Goal: Task Accomplishment & Management: Manage account settings

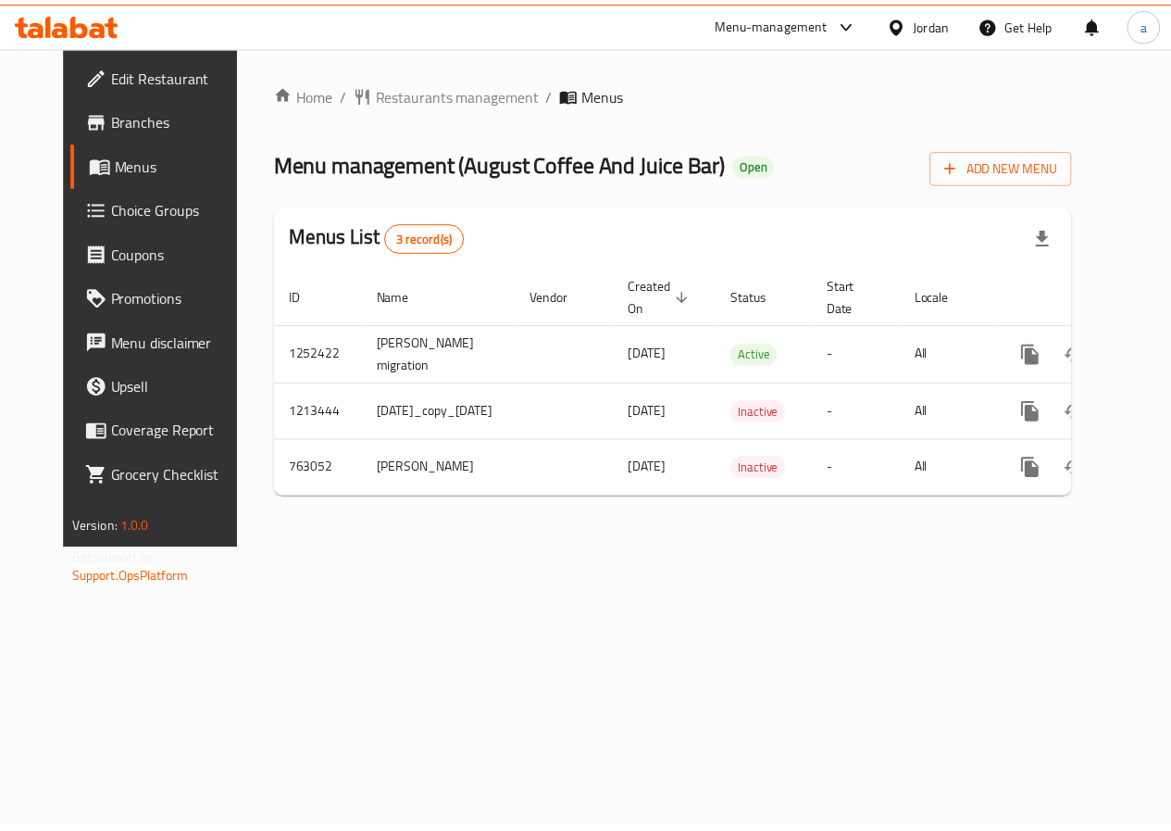
scroll to position [0, 77]
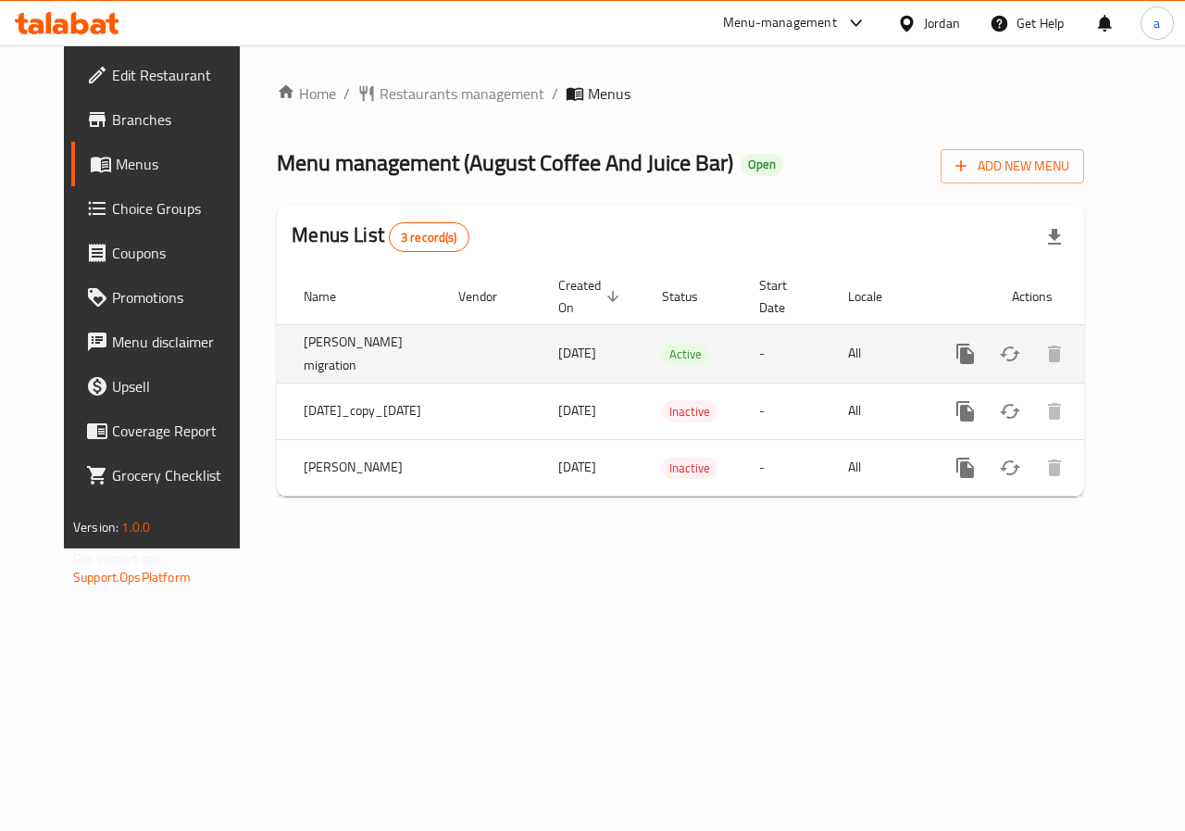
click at [1108, 356] on icon "enhanced table" at bounding box center [1099, 353] width 17 height 17
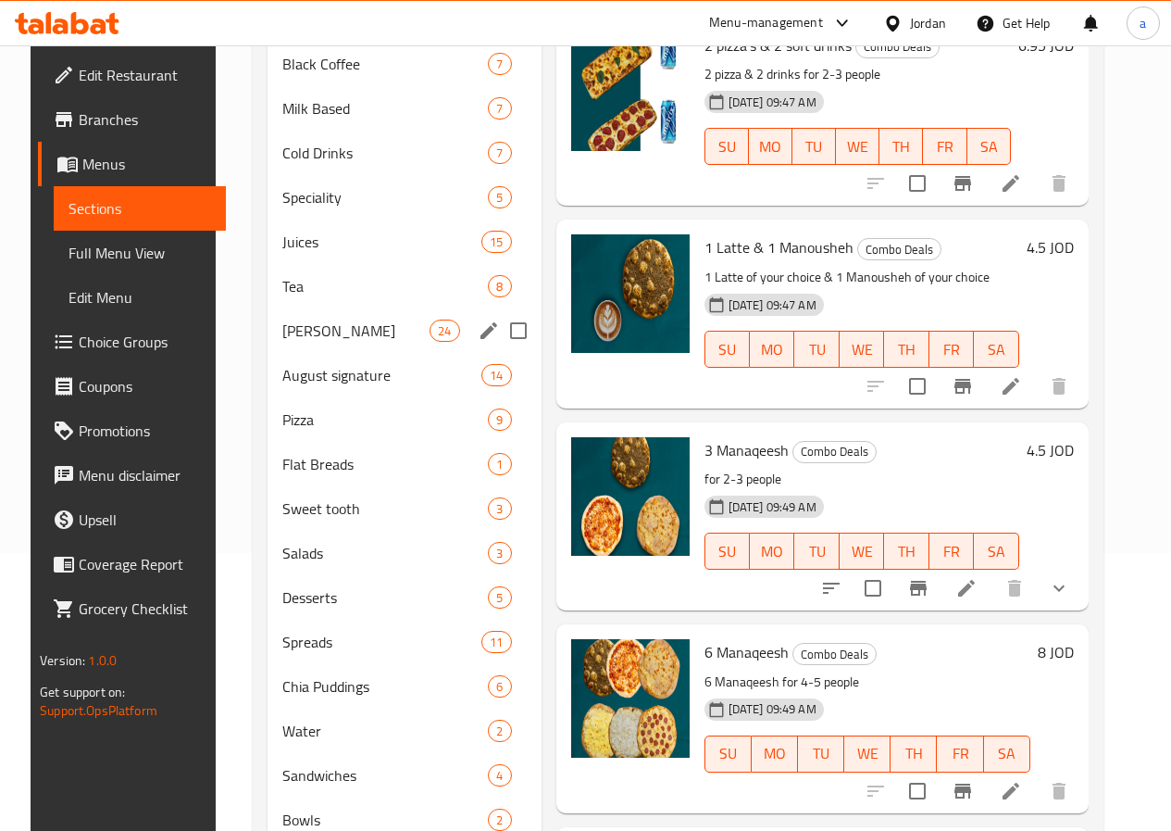
scroll to position [420, 0]
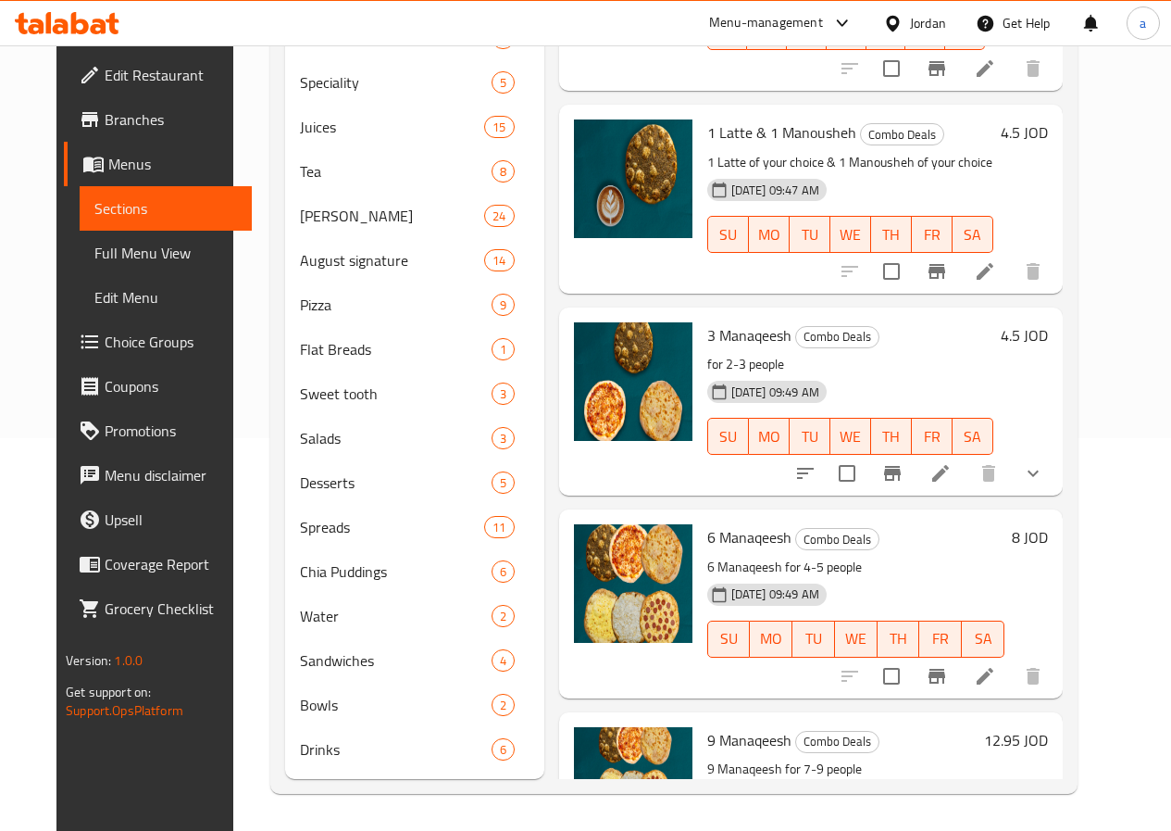
click at [105, 341] on span "Choice Groups" at bounding box center [171, 342] width 132 height 22
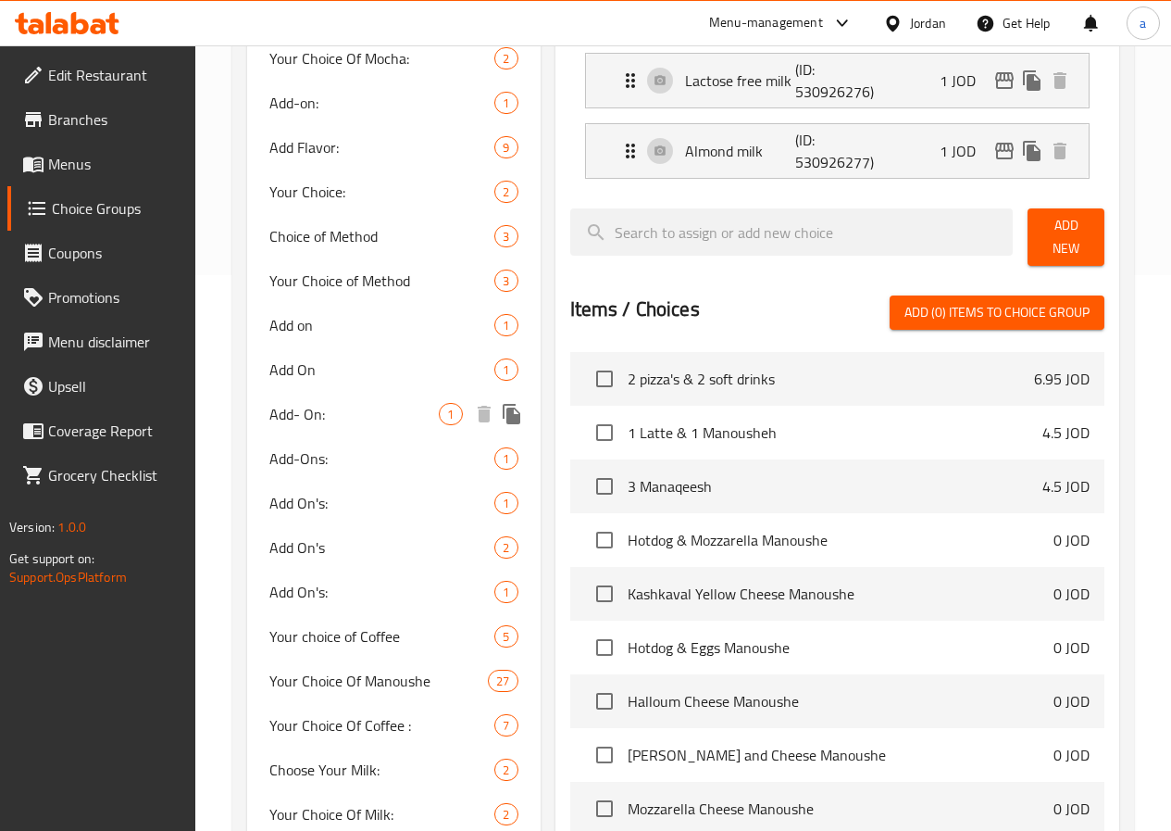
scroll to position [648, 0]
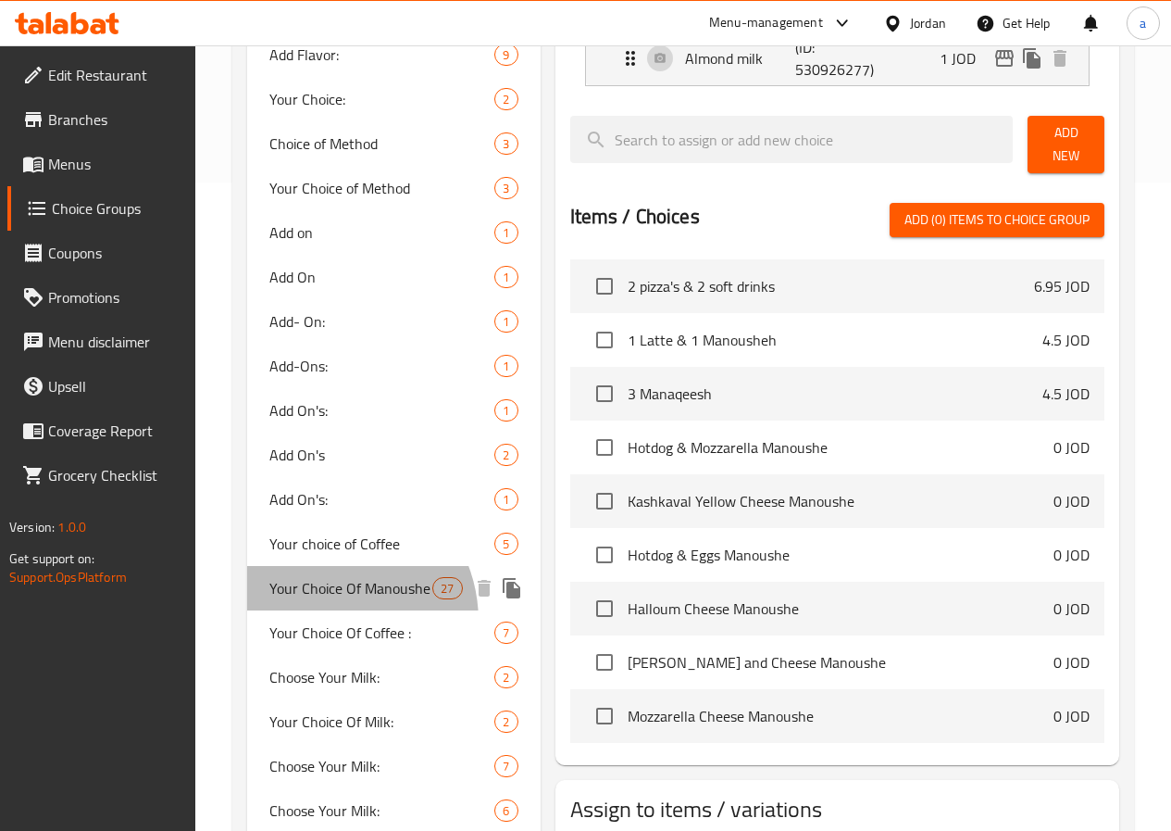
click at [323, 599] on span "Your Choice Of Manoushe" at bounding box center [350, 588] width 163 height 22
type input "Your Choice Of Manoushe"
type input "اختيارك من المقنوشة"
type input "9"
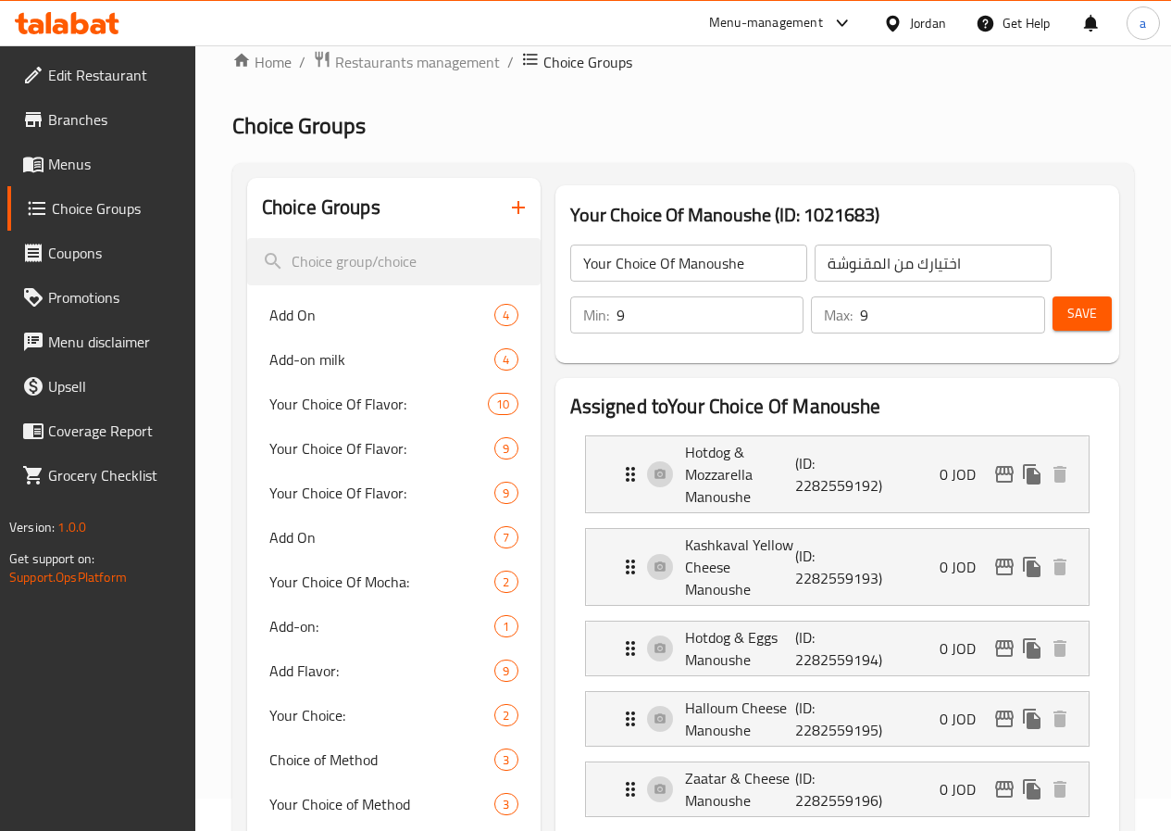
scroll to position [0, 0]
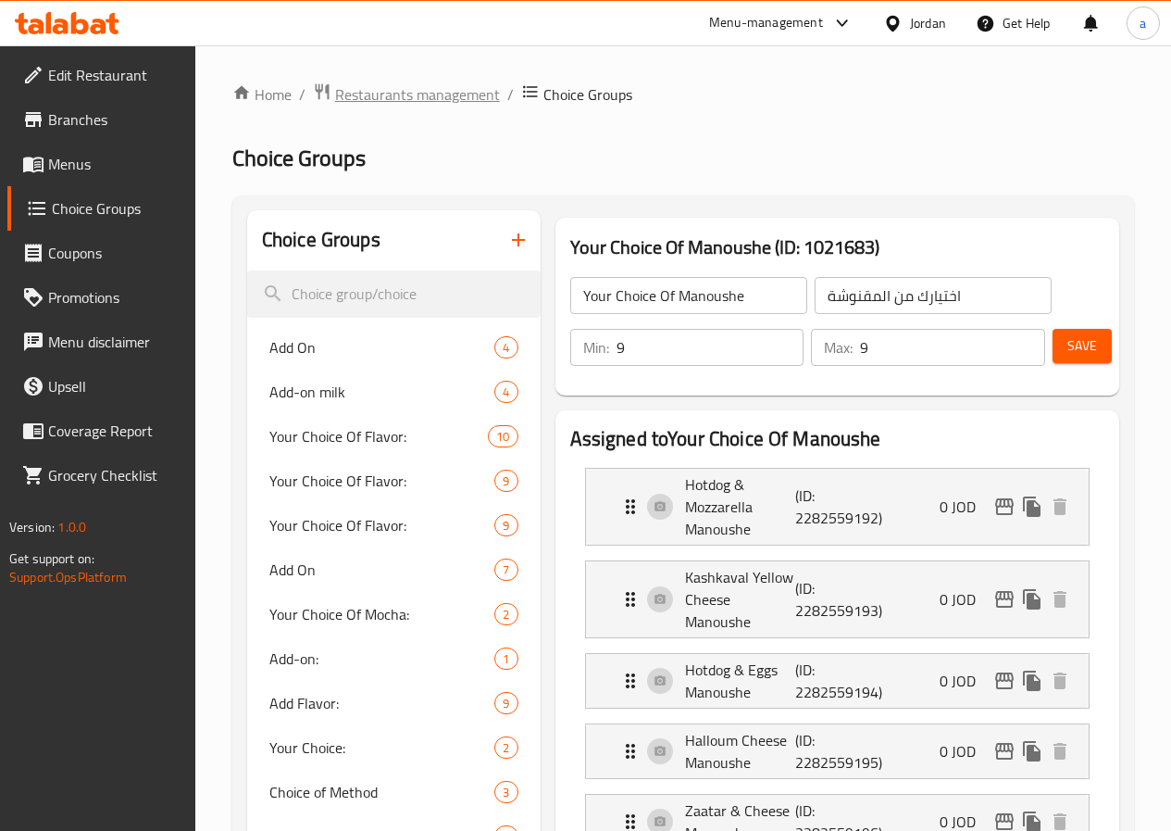
click at [448, 95] on span "Restaurants management" at bounding box center [417, 94] width 165 height 22
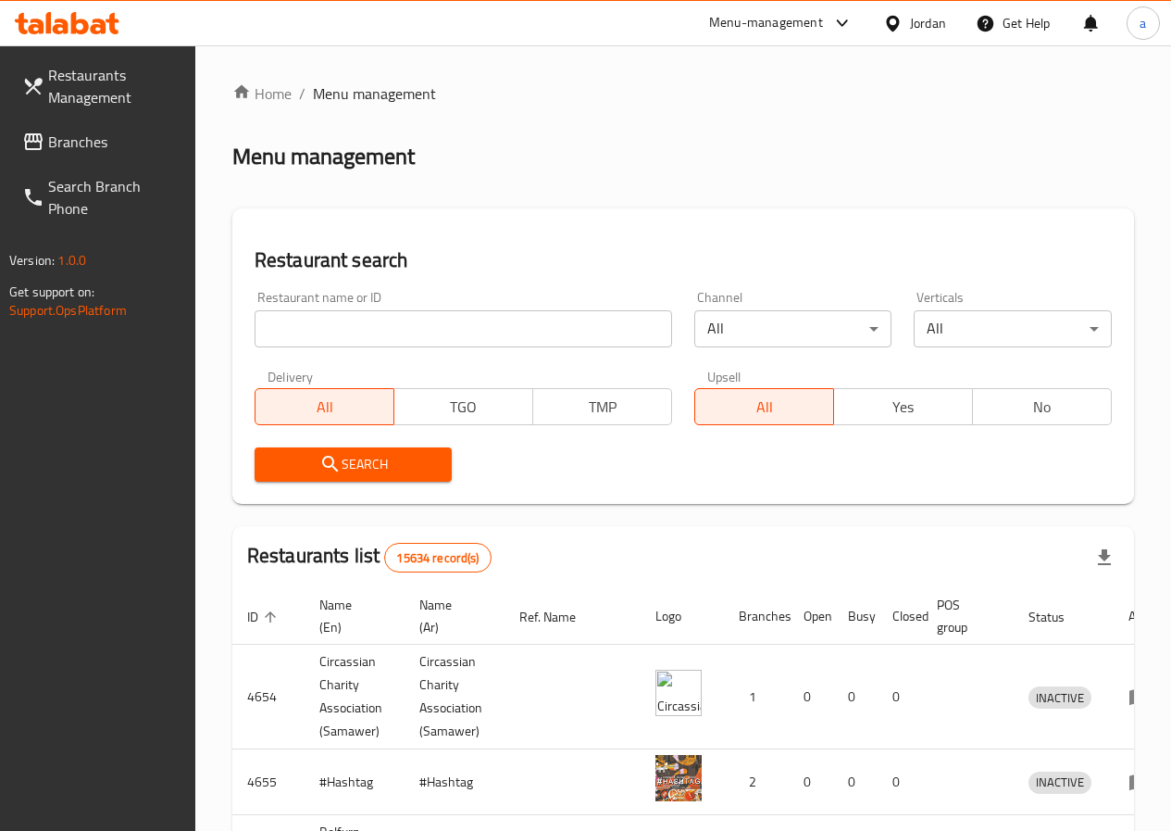
click at [26, 146] on icon at bounding box center [33, 141] width 19 height 17
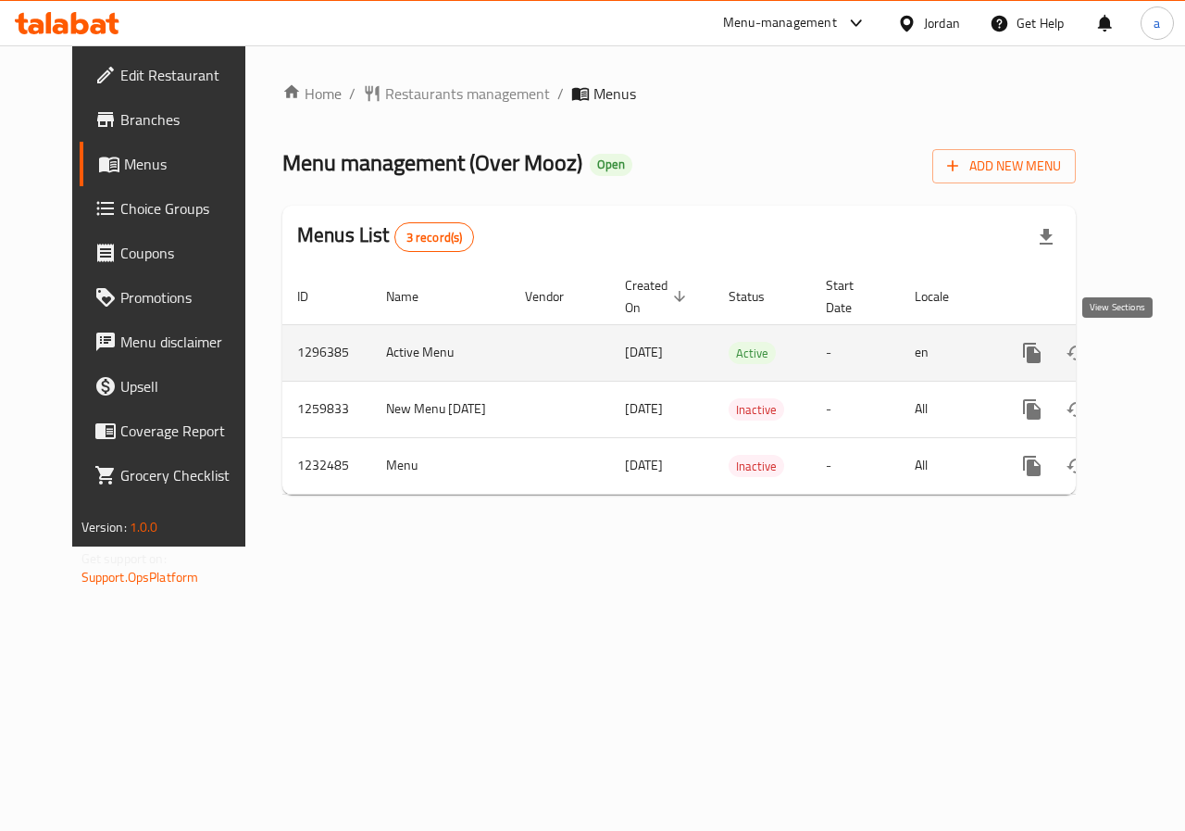
click at [1155, 356] on icon "enhanced table" at bounding box center [1166, 353] width 22 height 22
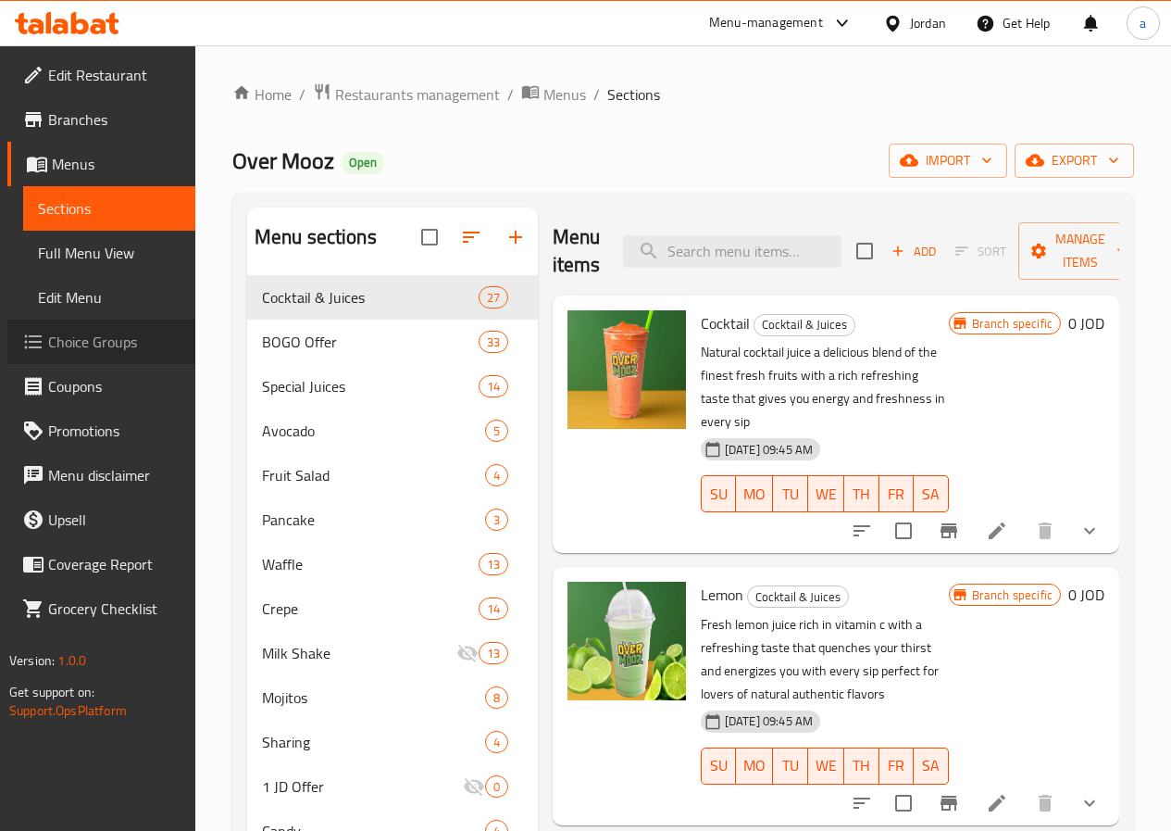
click at [100, 341] on span "Choice Groups" at bounding box center [114, 342] width 132 height 22
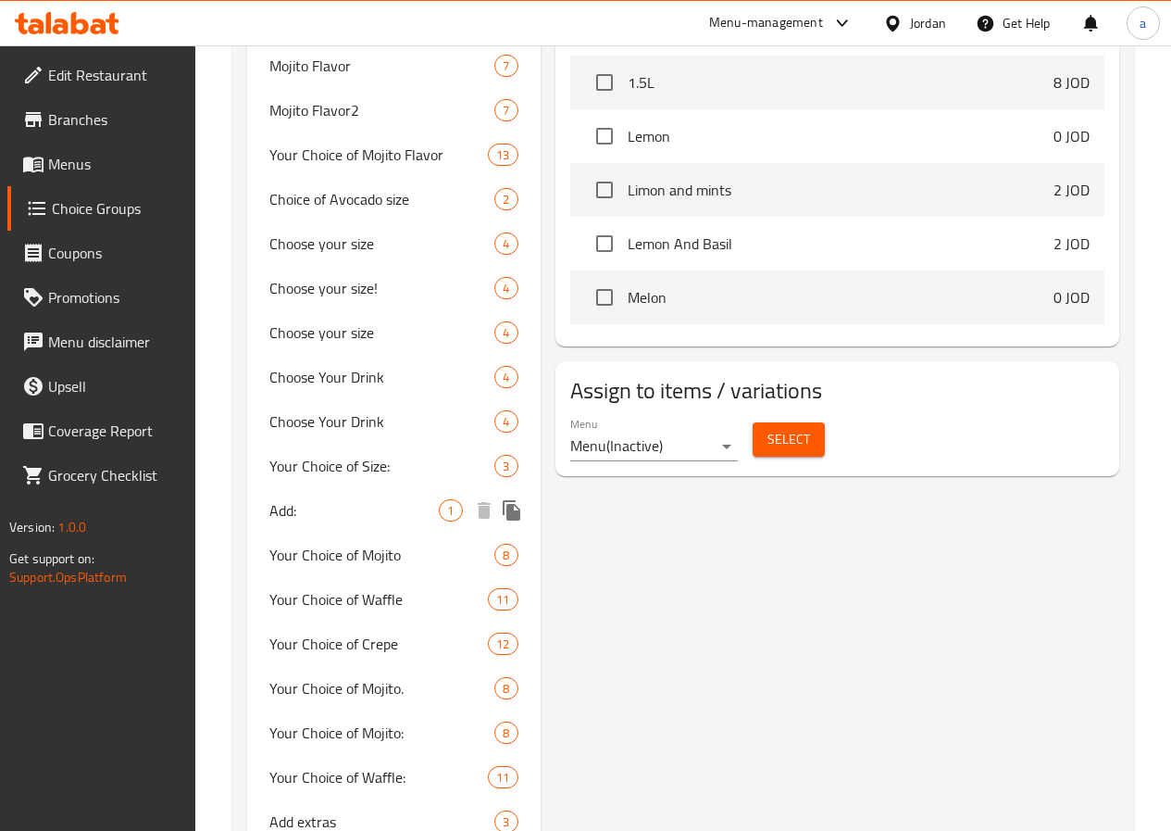
scroll to position [1109, 0]
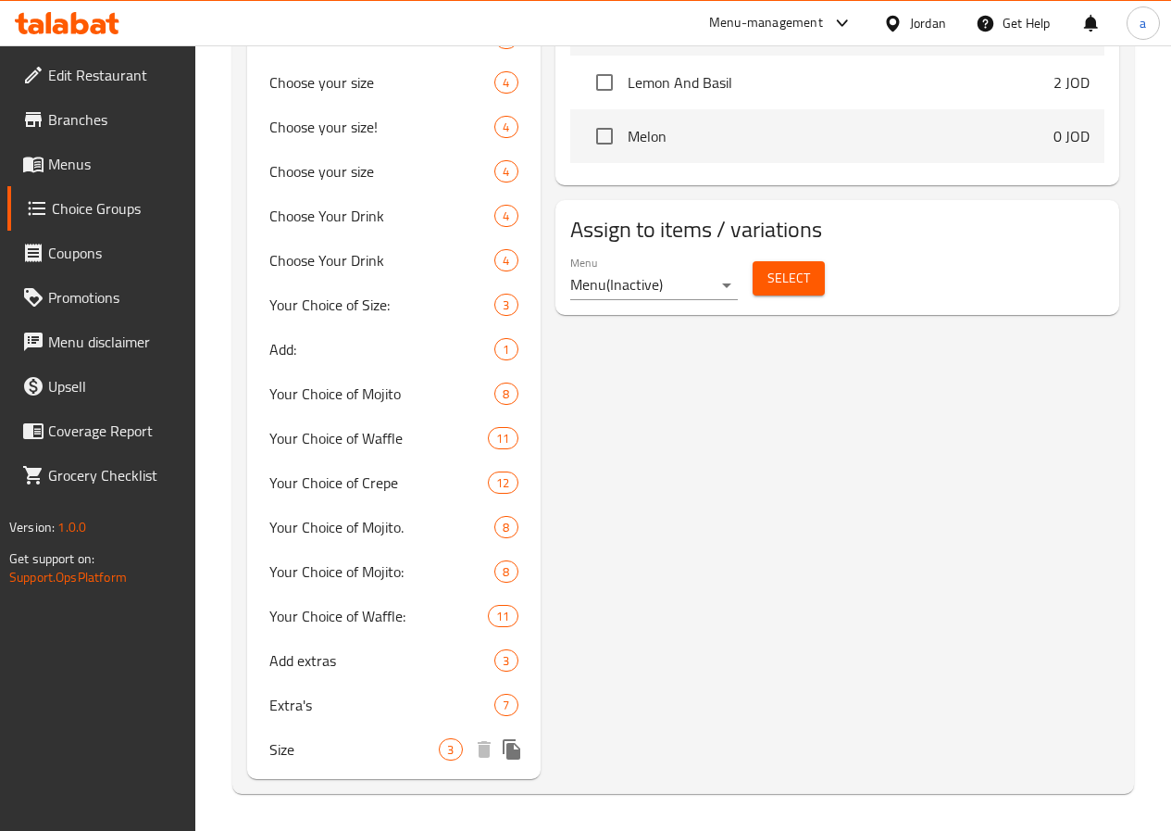
click at [324, 742] on span "Size" at bounding box center [354, 749] width 170 height 22
type input "Size"
type input "الحجم"
type input "1"
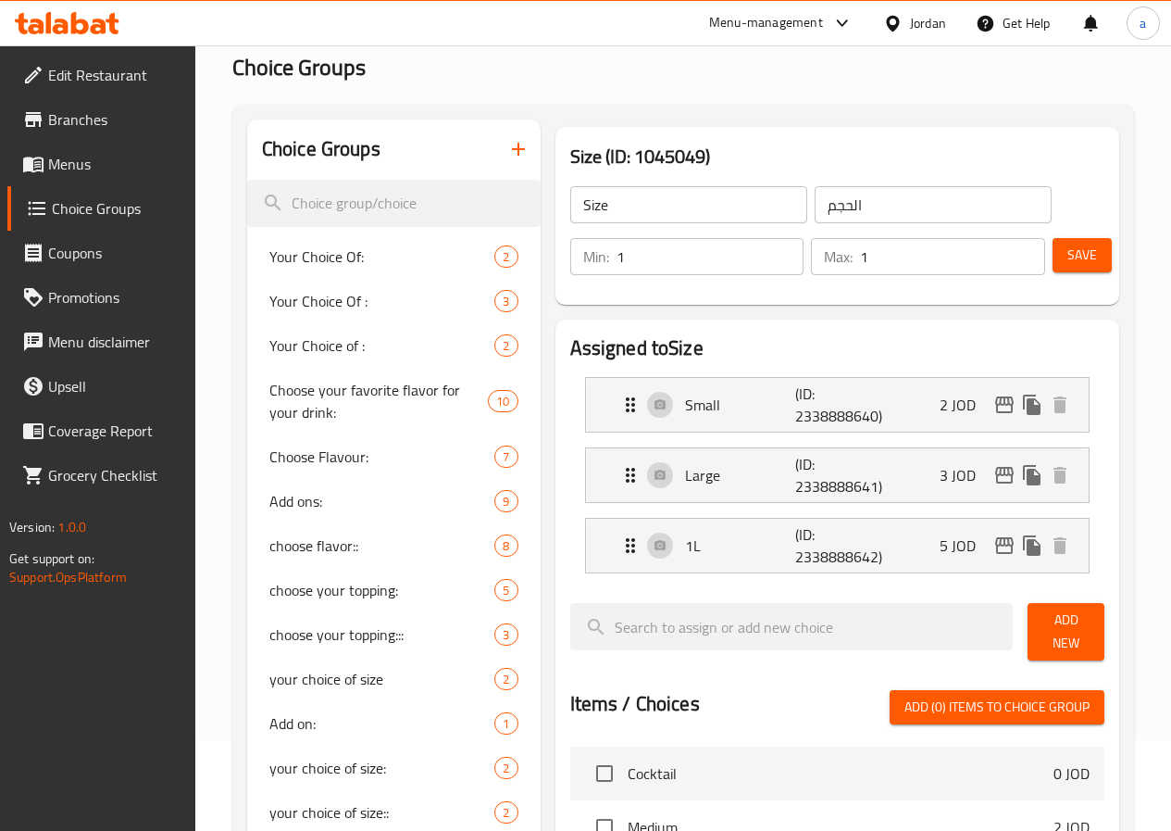
scroll to position [0, 0]
